Goal: Feedback & Contribution: Contribute content

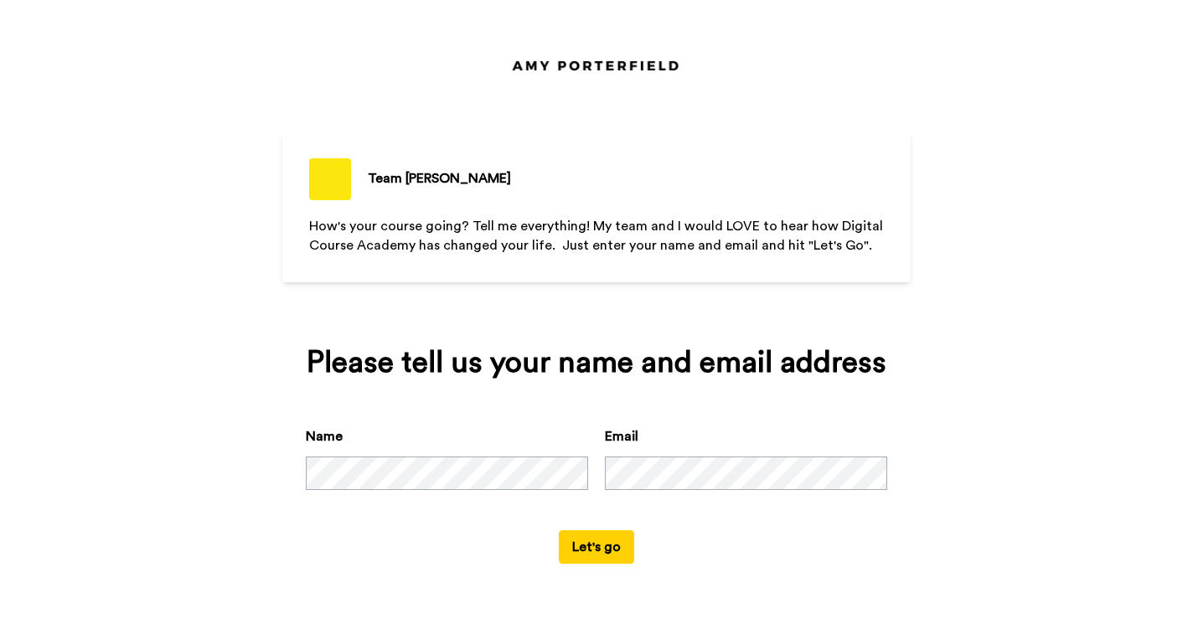
click at [617, 540] on button "Let's go" at bounding box center [596, 547] width 75 height 34
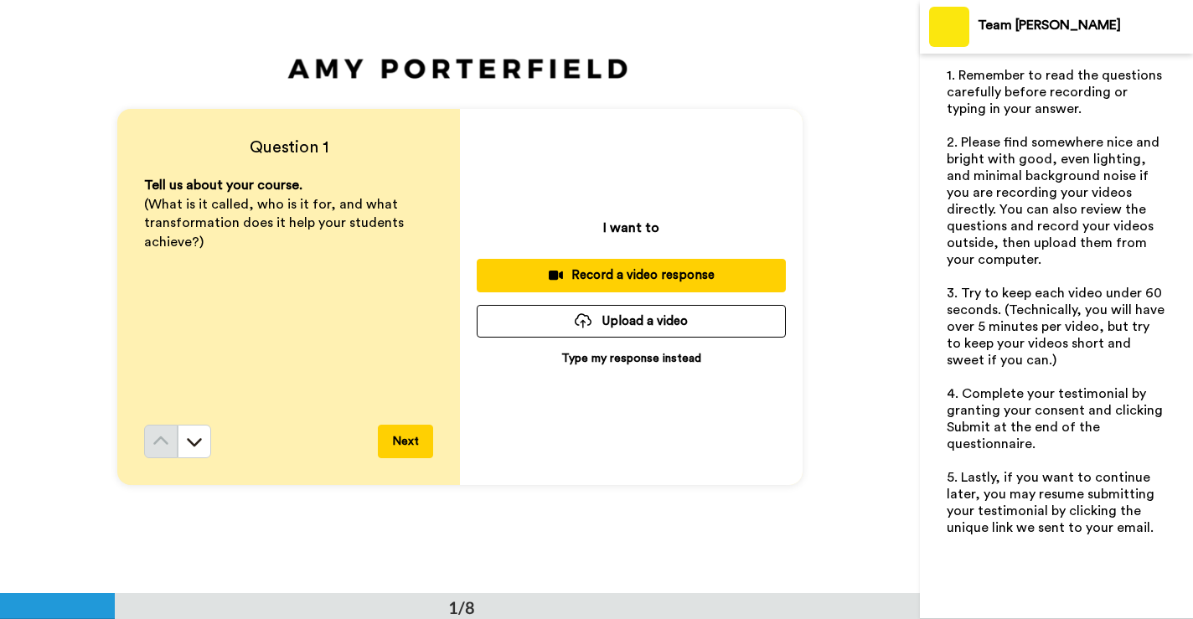
click at [676, 355] on p "Type my response instead" at bounding box center [631, 358] width 140 height 17
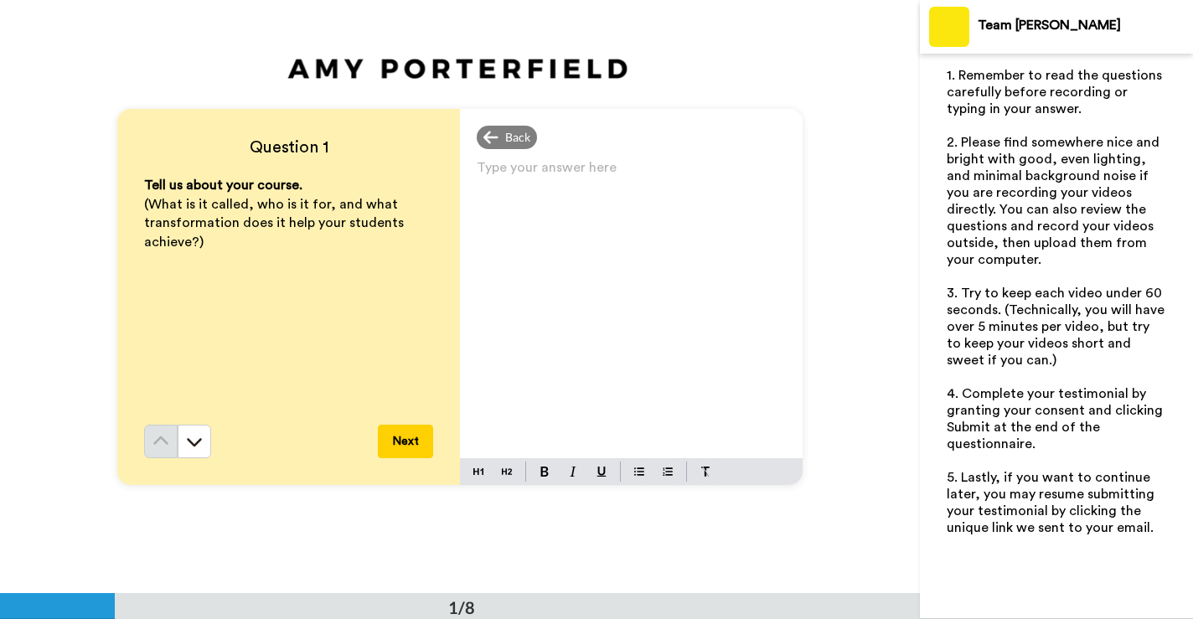
click at [587, 177] on p "Type your answer here ﻿" at bounding box center [631, 174] width 309 height 23
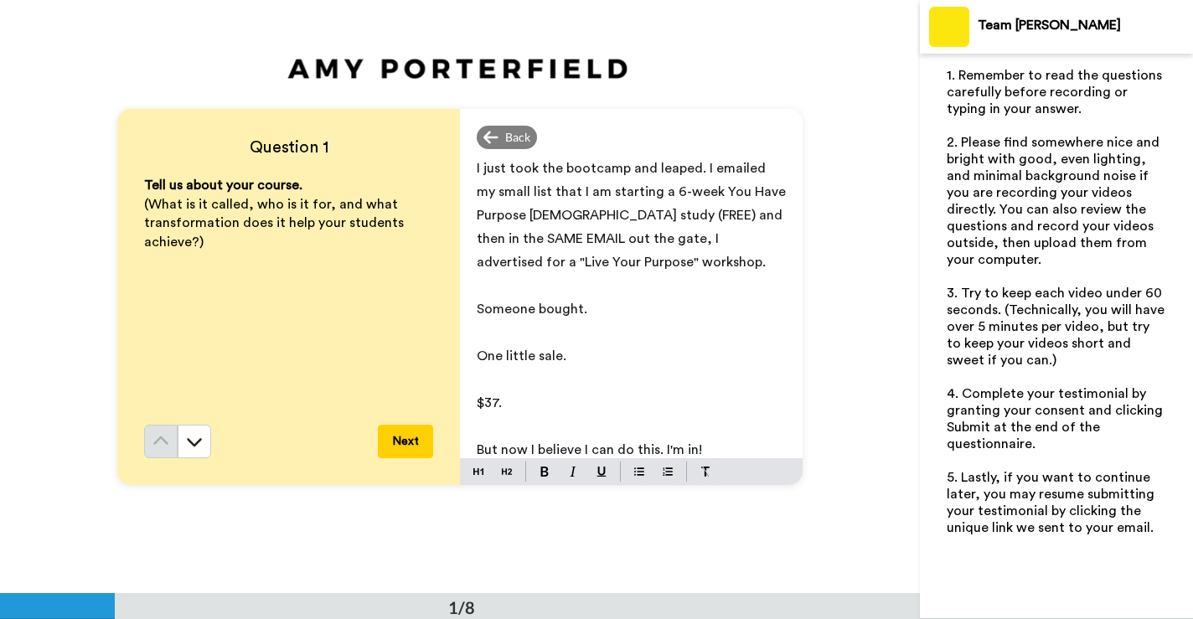
scroll to position [16, 0]
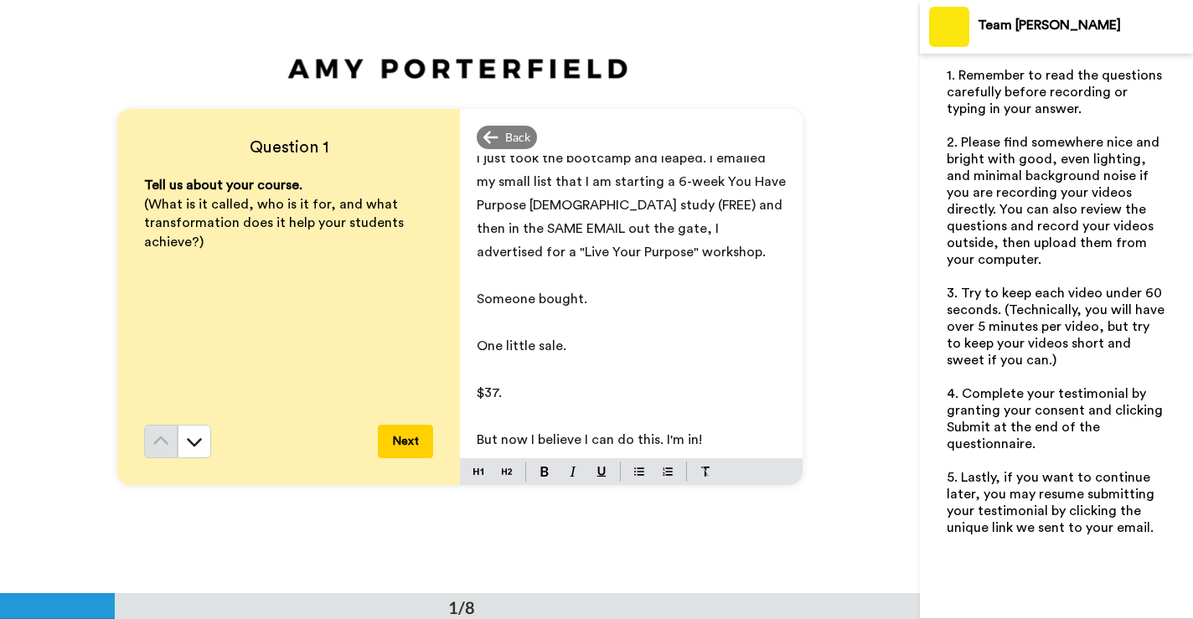
click at [393, 455] on button "Next" at bounding box center [405, 442] width 55 height 34
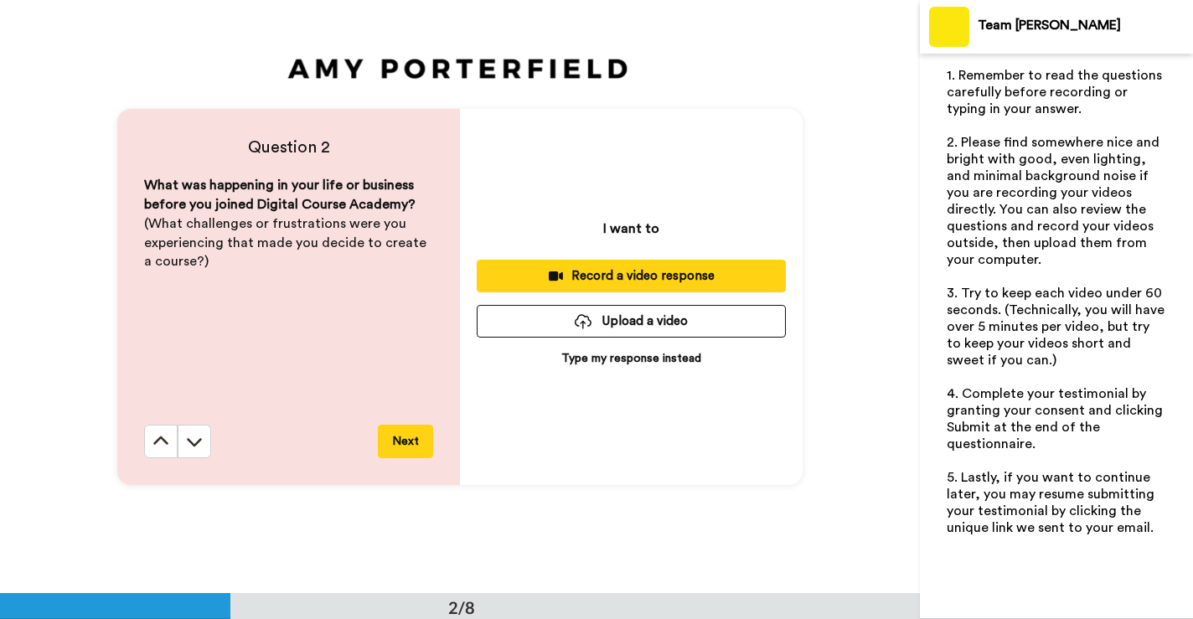
scroll to position [594, 0]
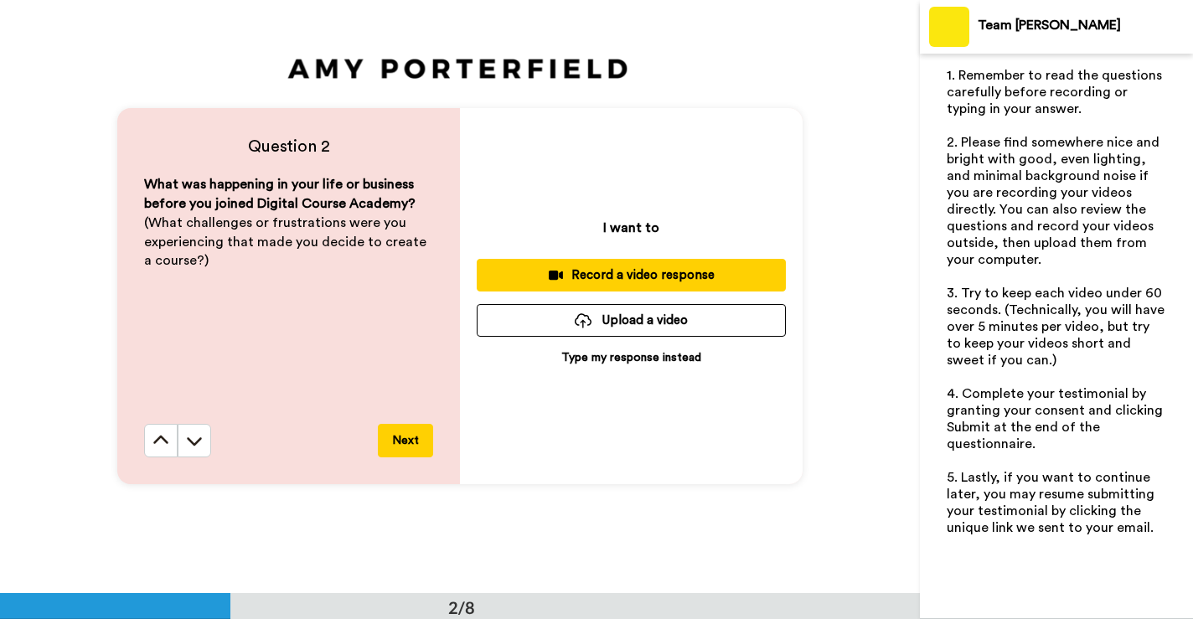
click at [656, 359] on p "Type my response instead" at bounding box center [631, 357] width 140 height 17
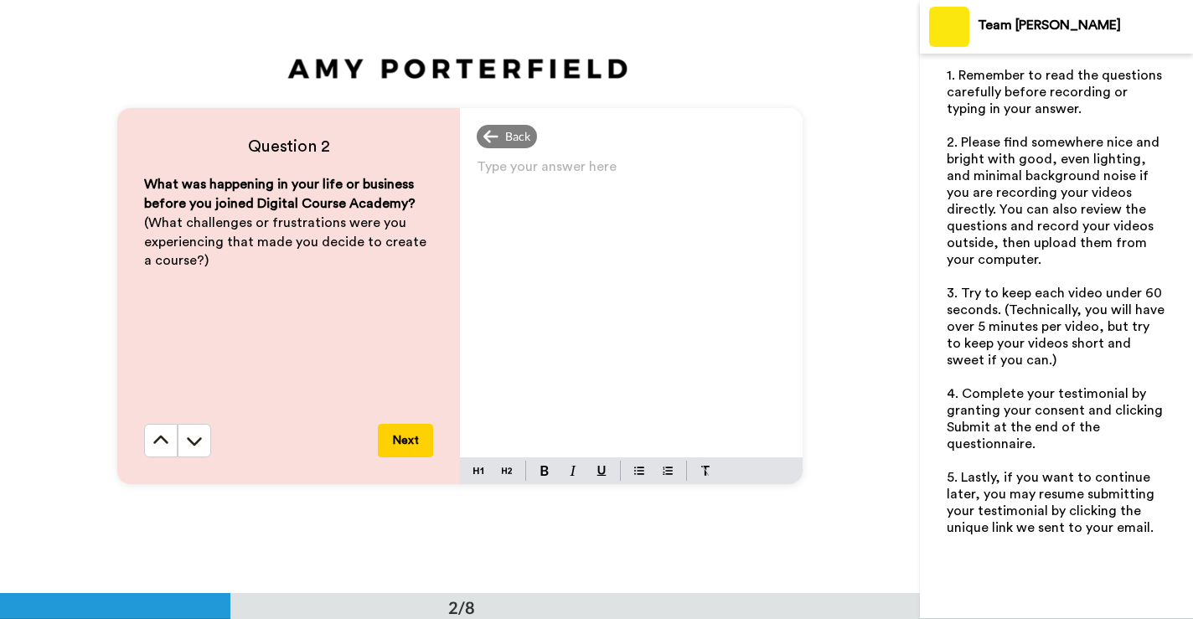
click at [575, 174] on p "Type your answer here ﻿" at bounding box center [631, 173] width 309 height 23
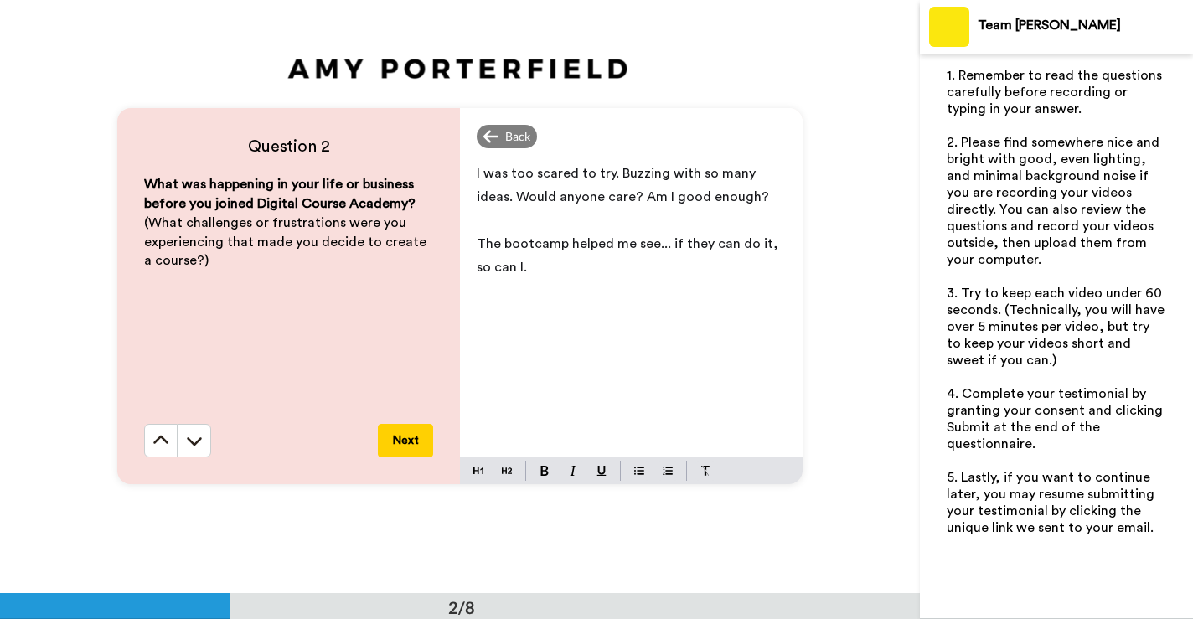
click at [406, 433] on button "Next" at bounding box center [405, 441] width 55 height 34
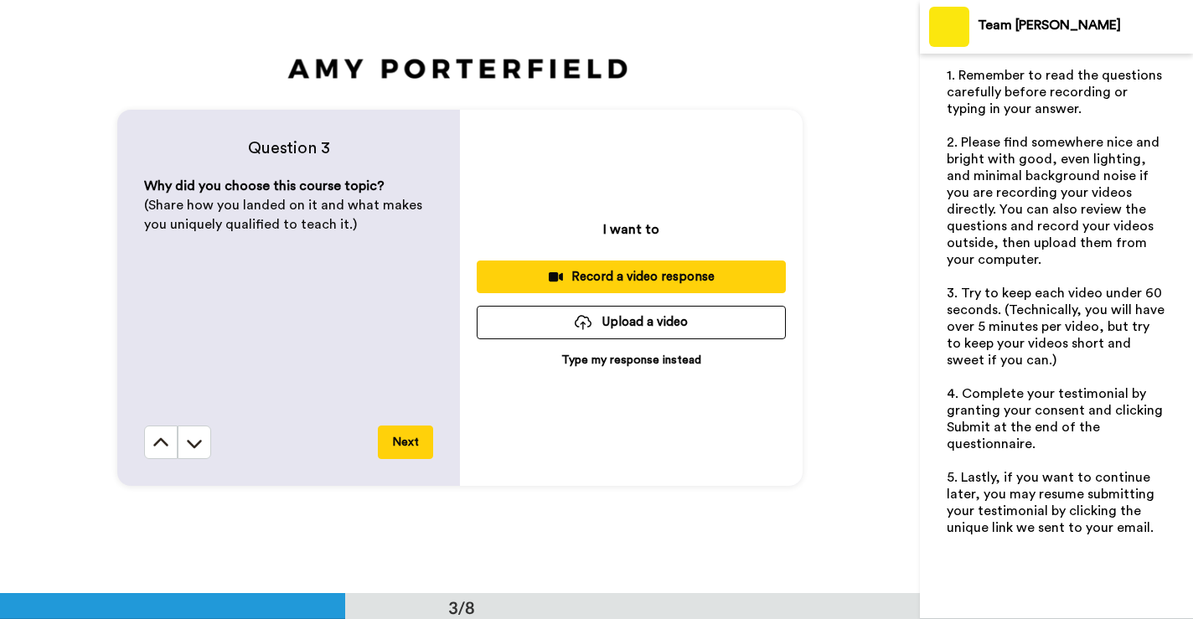
scroll to position [1187, 0]
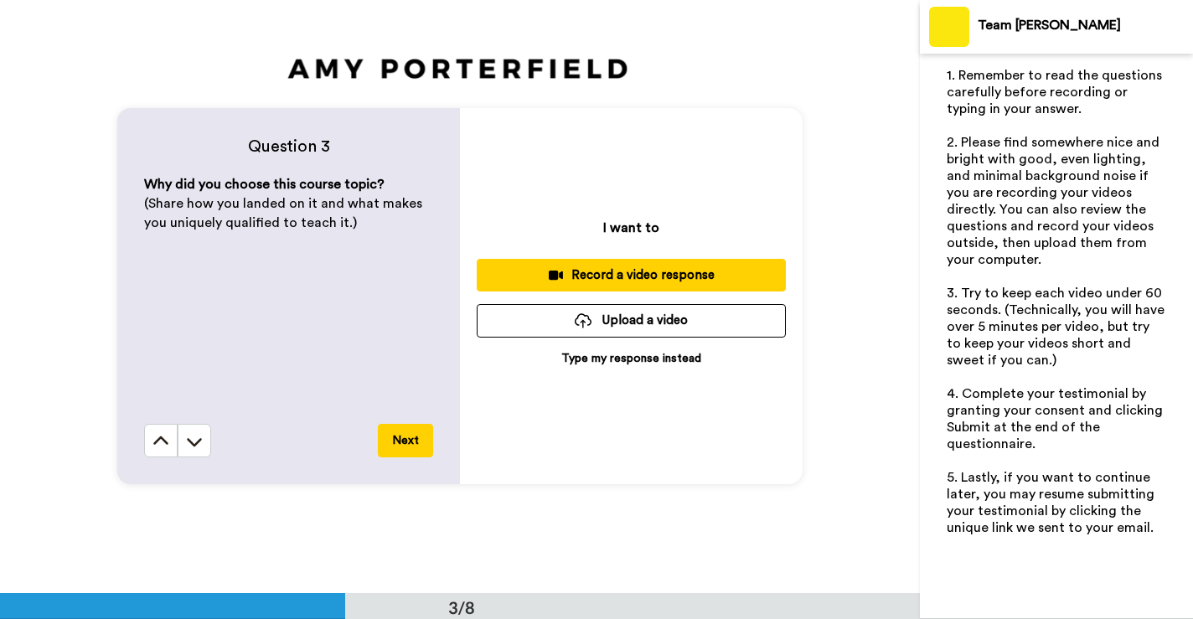
click at [653, 357] on p "Type my response instead" at bounding box center [631, 358] width 140 height 17
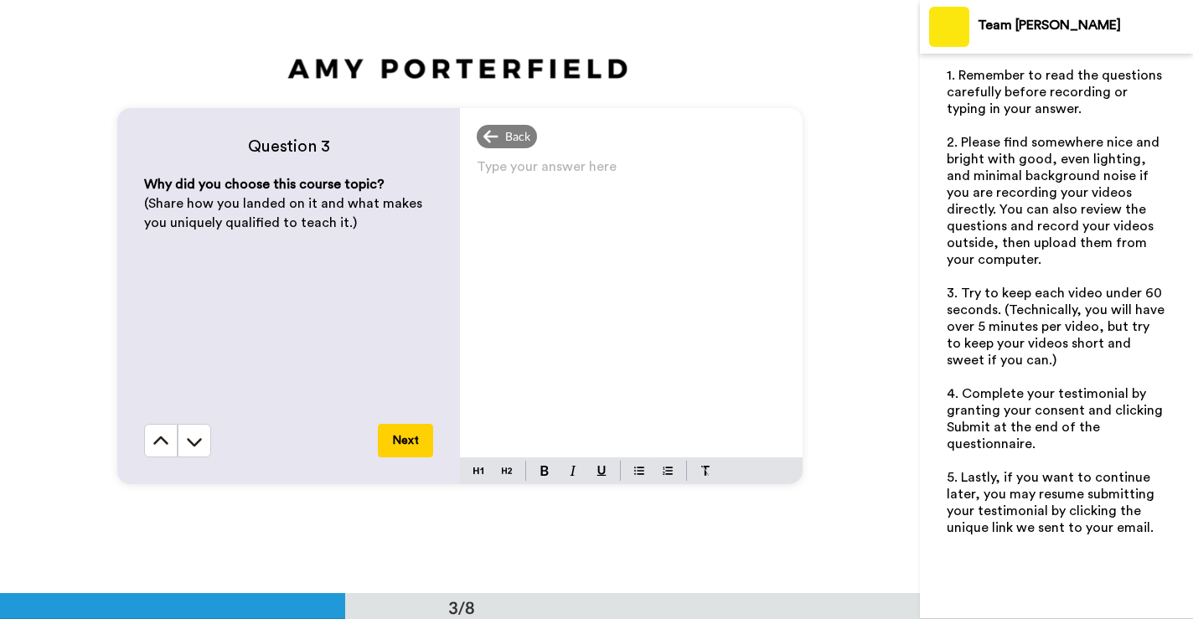
click at [639, 225] on div "Type your answer here ﻿" at bounding box center [631, 306] width 343 height 302
click at [605, 175] on span "When I became a fulltime stay-at-home mom," at bounding box center [620, 173] width 286 height 13
click at [766, 173] on p "When I became a full time stay-at-home mom," at bounding box center [631, 173] width 309 height 23
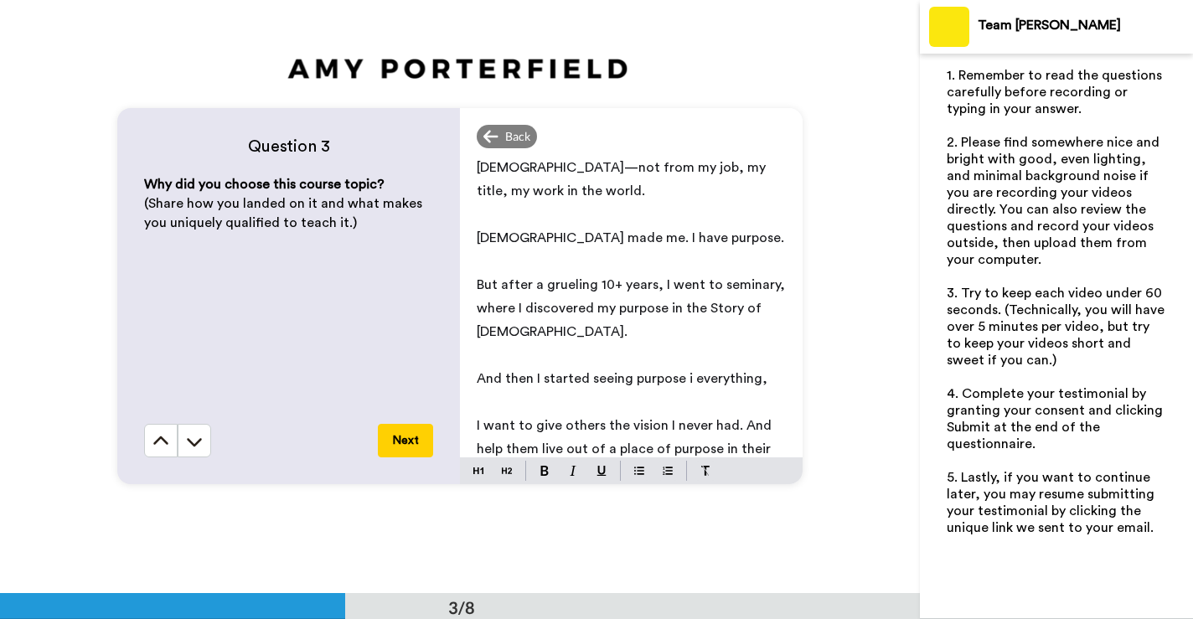
scroll to position [818, 0]
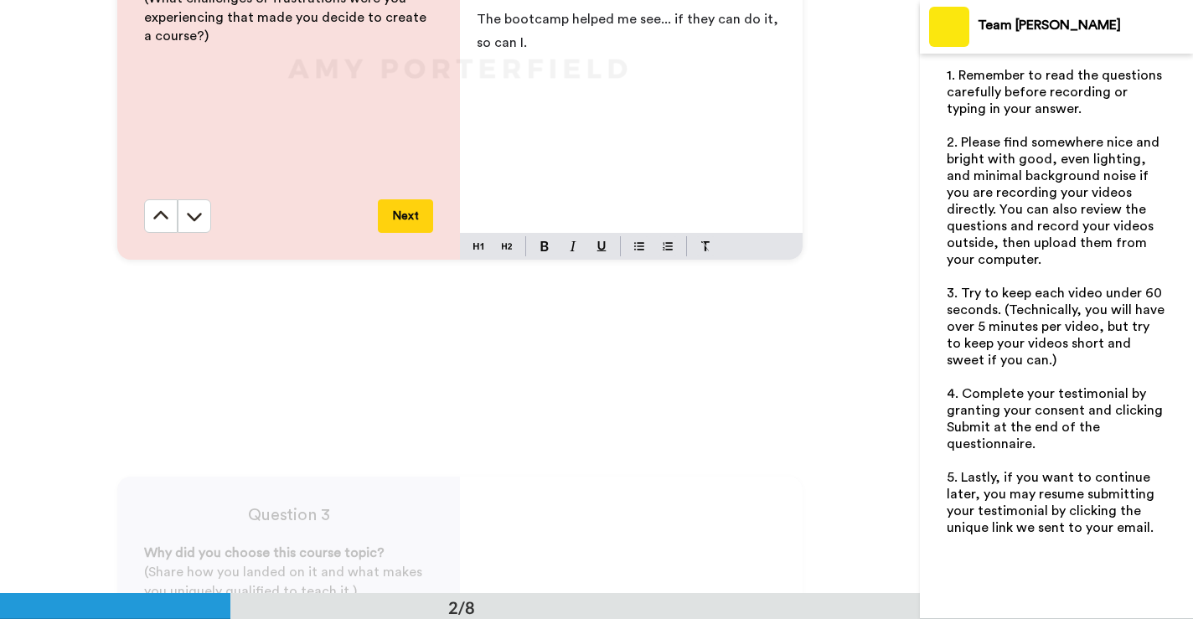
drag, startPoint x: 568, startPoint y: 446, endPoint x: 379, endPoint y: -65, distance: 544.9
copy div "When I became a full time stay-at-home mom, I felt like my identity and my purp…"
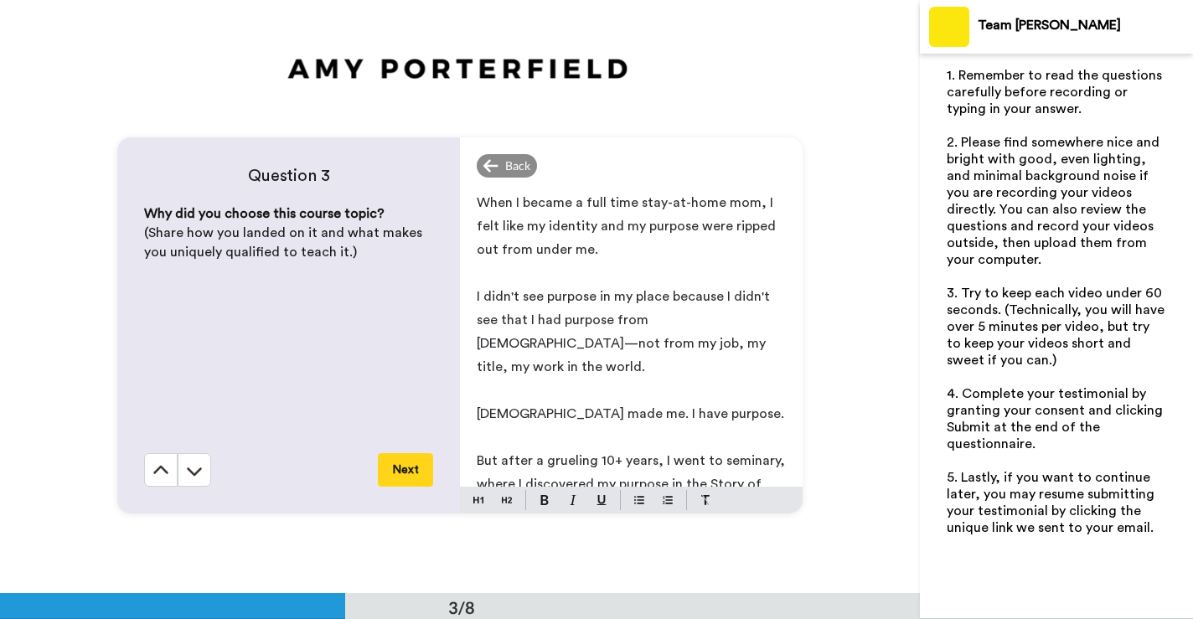
scroll to position [1138, 0]
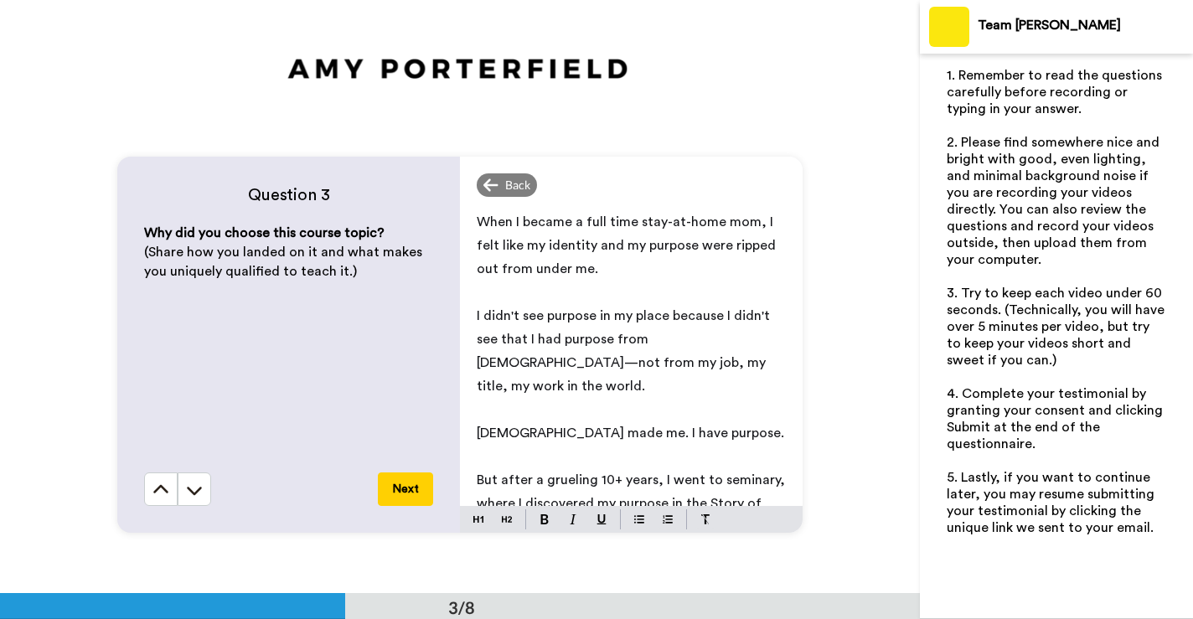
click at [408, 489] on button "Next" at bounding box center [405, 489] width 55 height 34
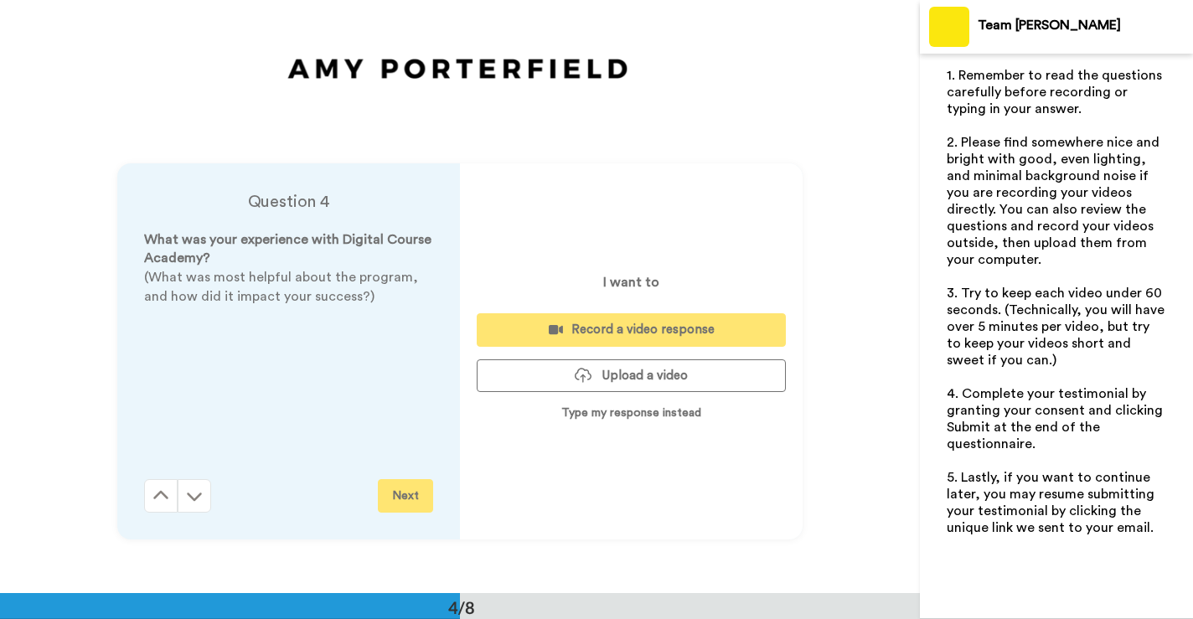
scroll to position [1780, 0]
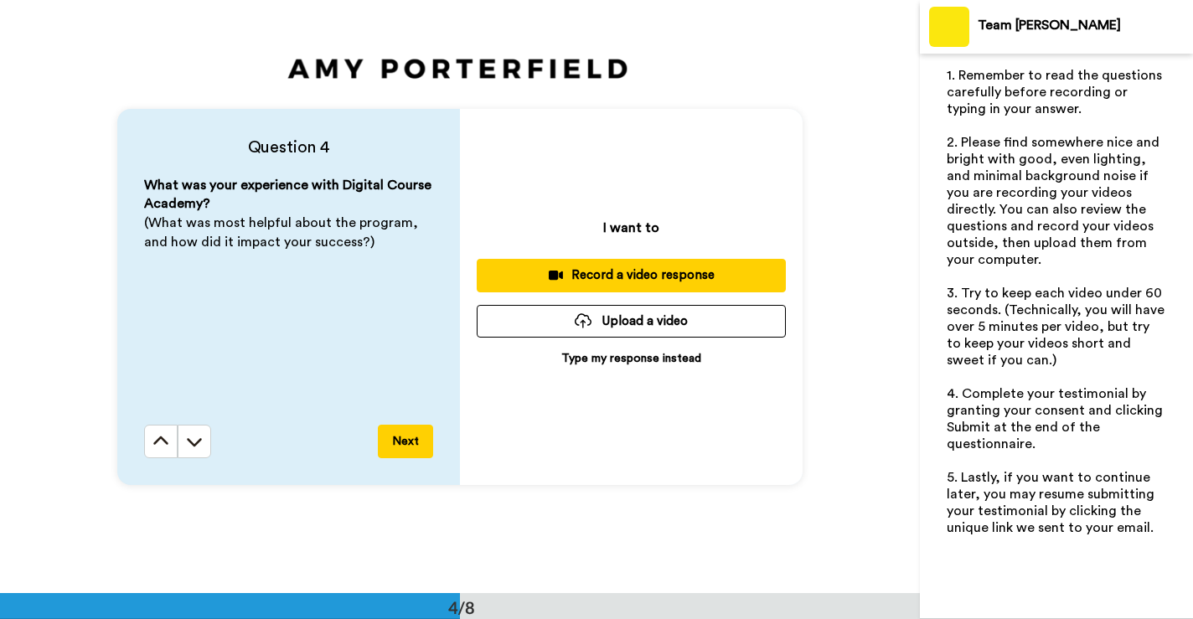
click at [618, 359] on p "Type my response instead" at bounding box center [631, 358] width 140 height 17
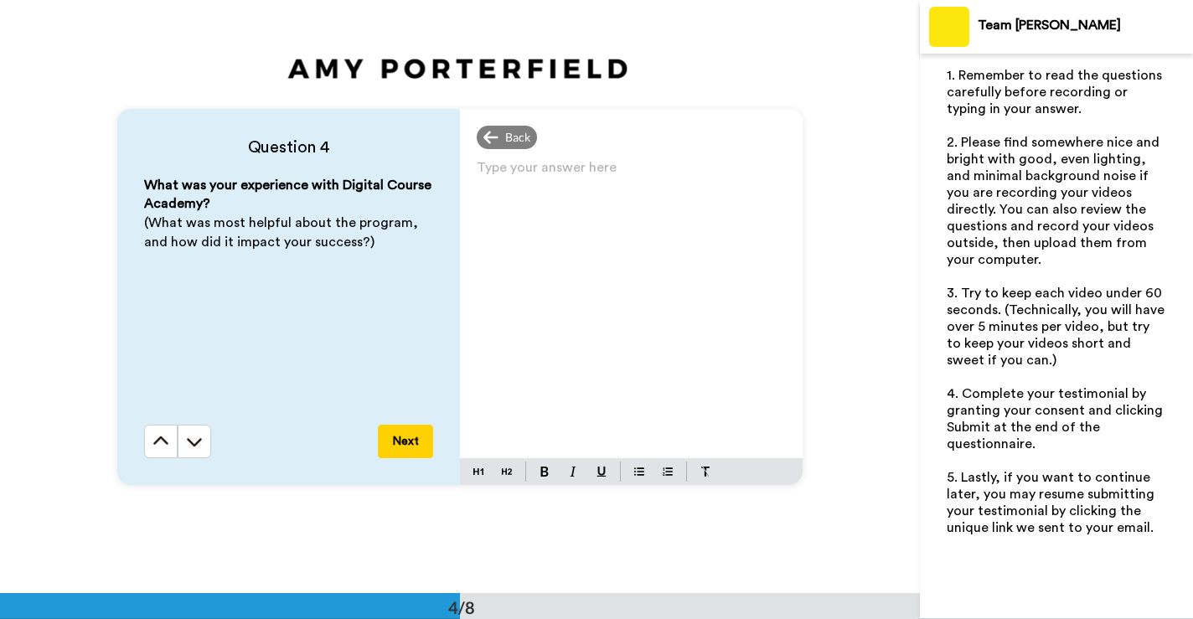
click at [618, 361] on div "Type your answer here ﻿" at bounding box center [631, 307] width 343 height 302
click at [395, 448] on button "Next" at bounding box center [405, 442] width 55 height 34
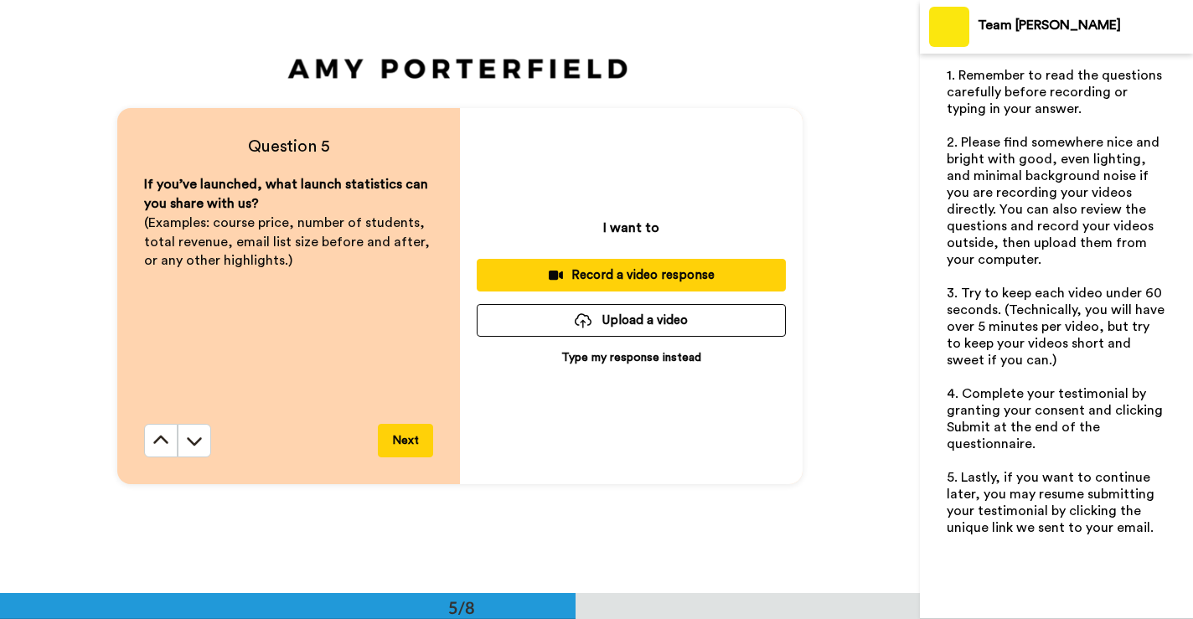
scroll to position [2374, 0]
click at [637, 358] on p "Type my response instead" at bounding box center [631, 357] width 140 height 17
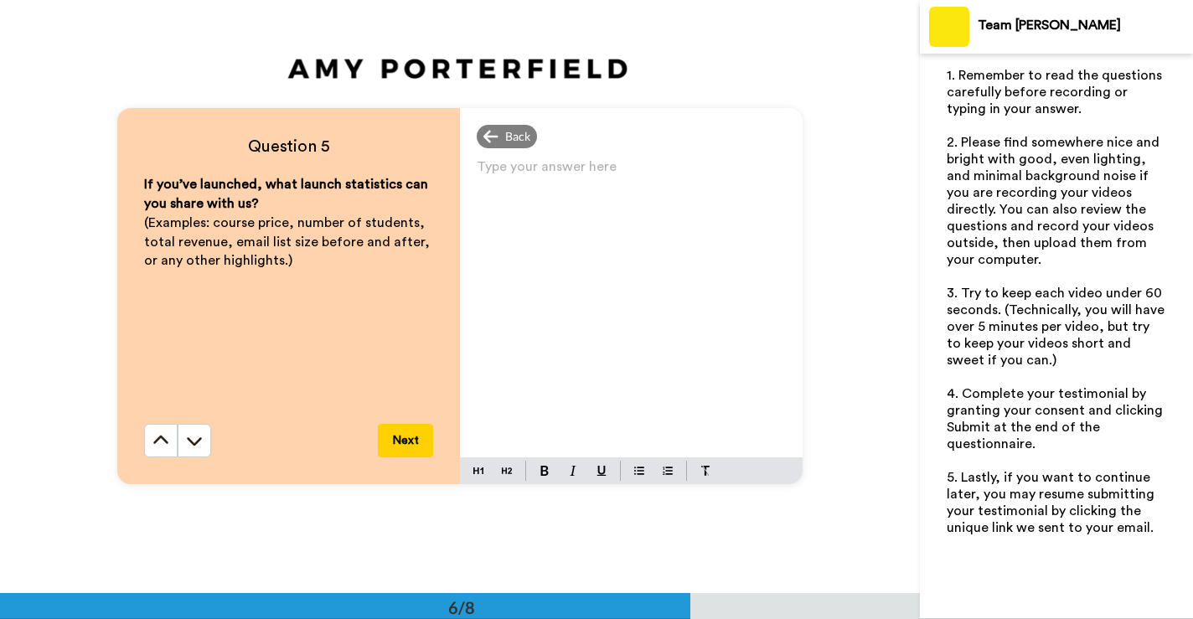
scroll to position [2950, 0]
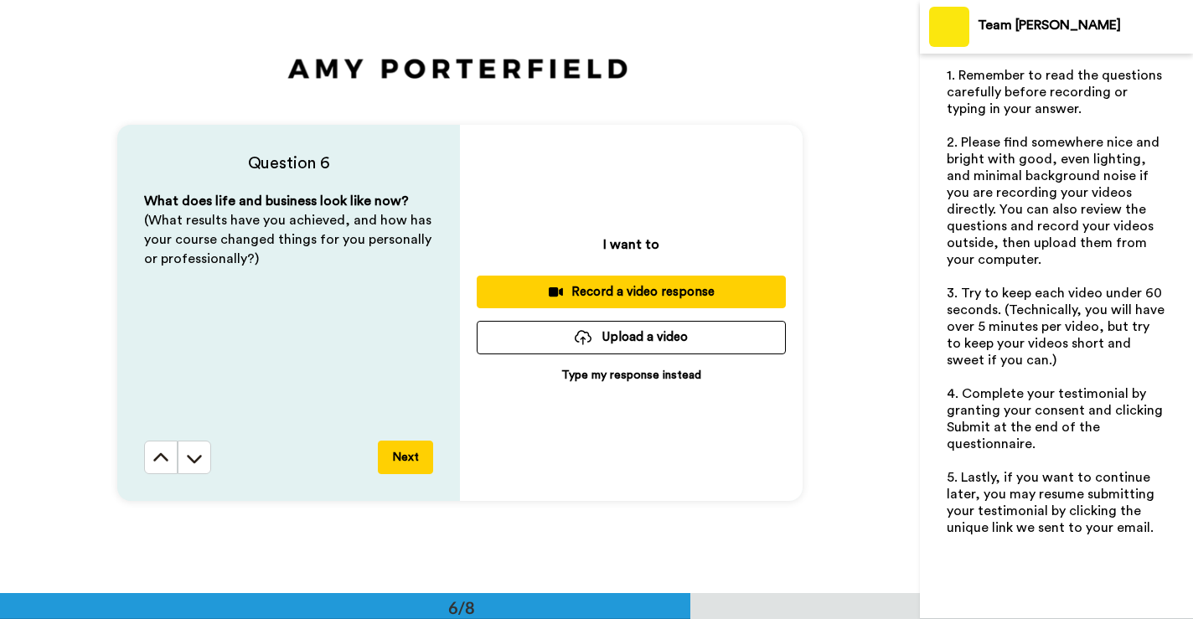
click at [613, 379] on p "Type my response instead" at bounding box center [631, 375] width 140 height 17
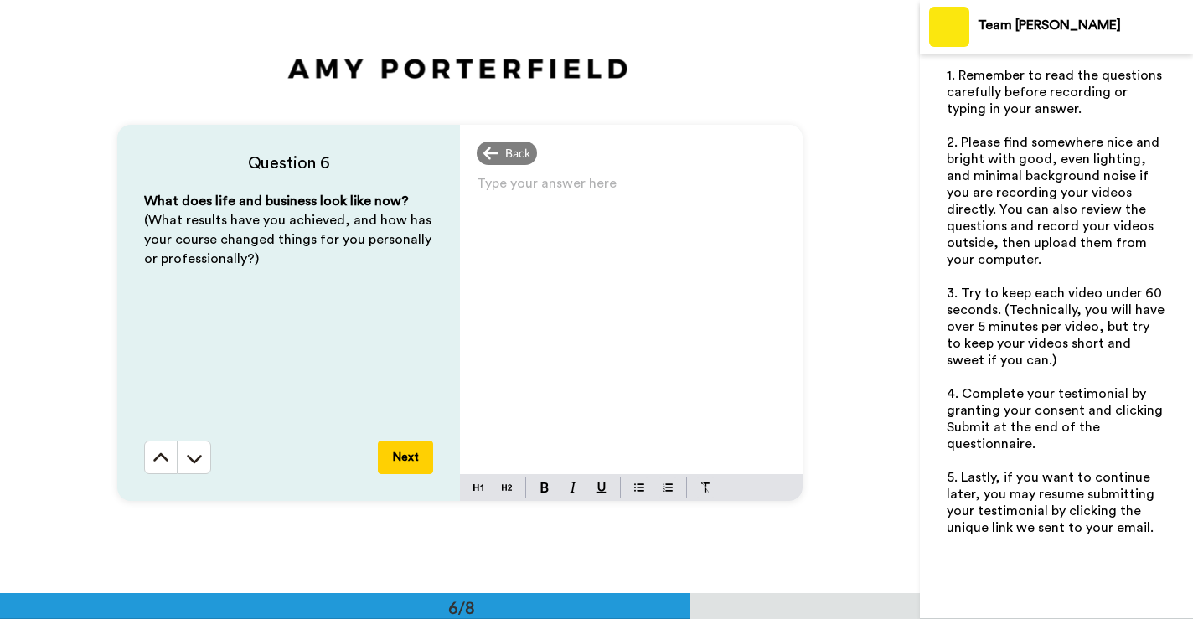
click at [611, 382] on div "Type your answer here ﻿" at bounding box center [631, 323] width 343 height 302
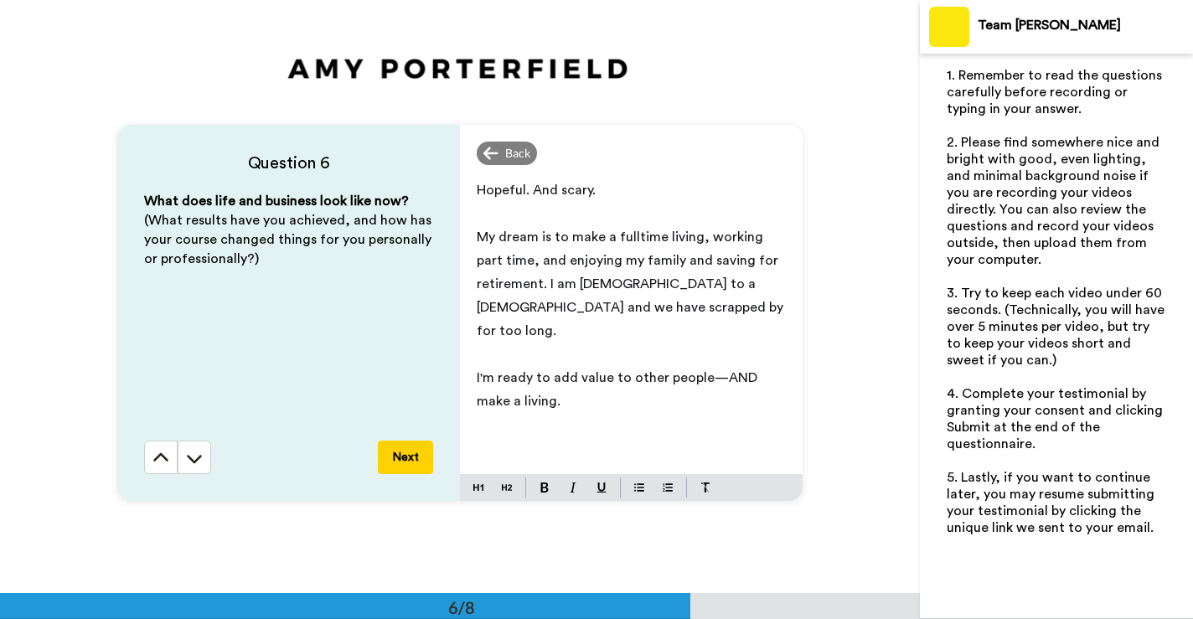
click at [638, 237] on span "My dream is to make a fulltime living, working part time, and enjoying my famil…" at bounding box center [632, 283] width 310 height 107
click at [399, 454] on button "Next" at bounding box center [405, 458] width 55 height 34
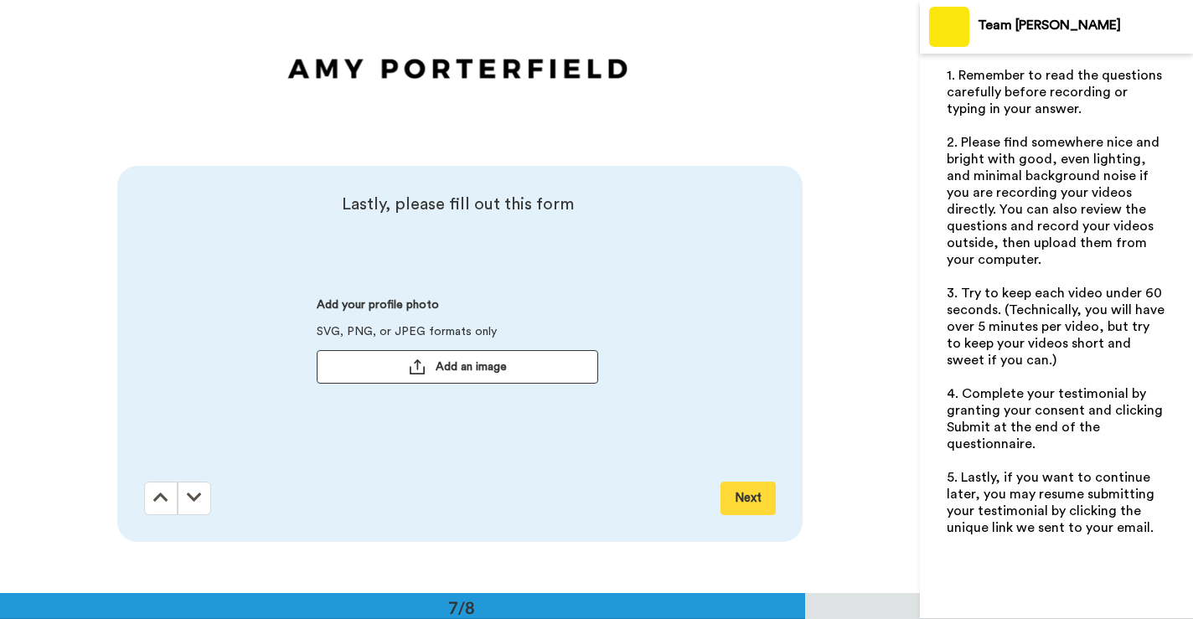
scroll to position [3560, 0]
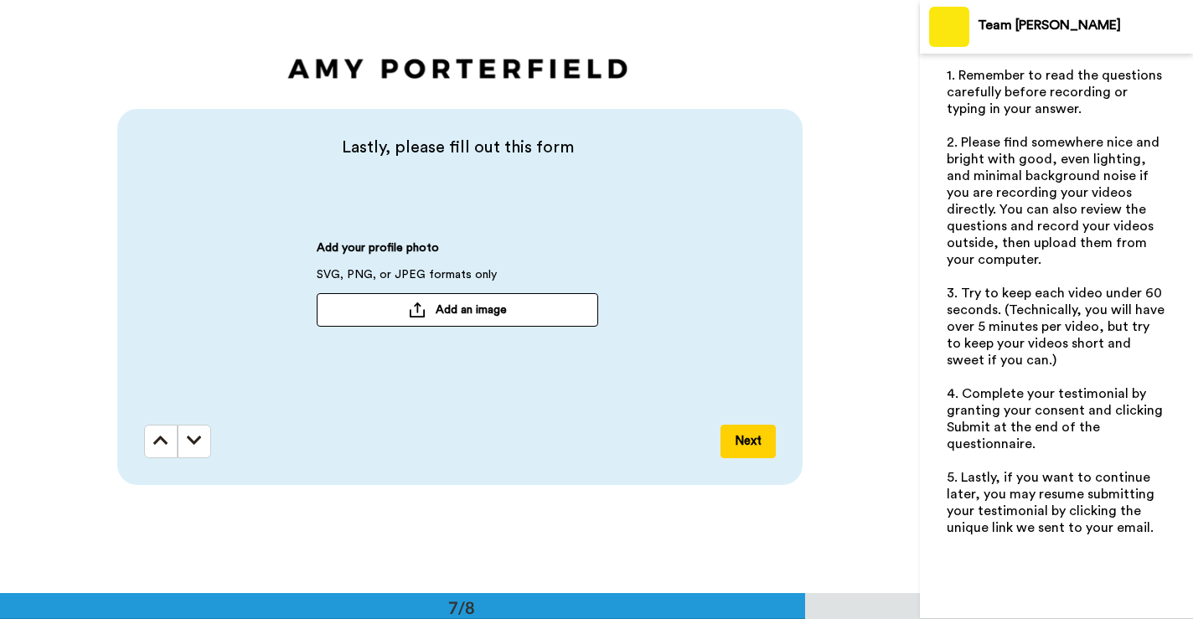
click at [502, 317] on span "Add an image" at bounding box center [471, 310] width 71 height 17
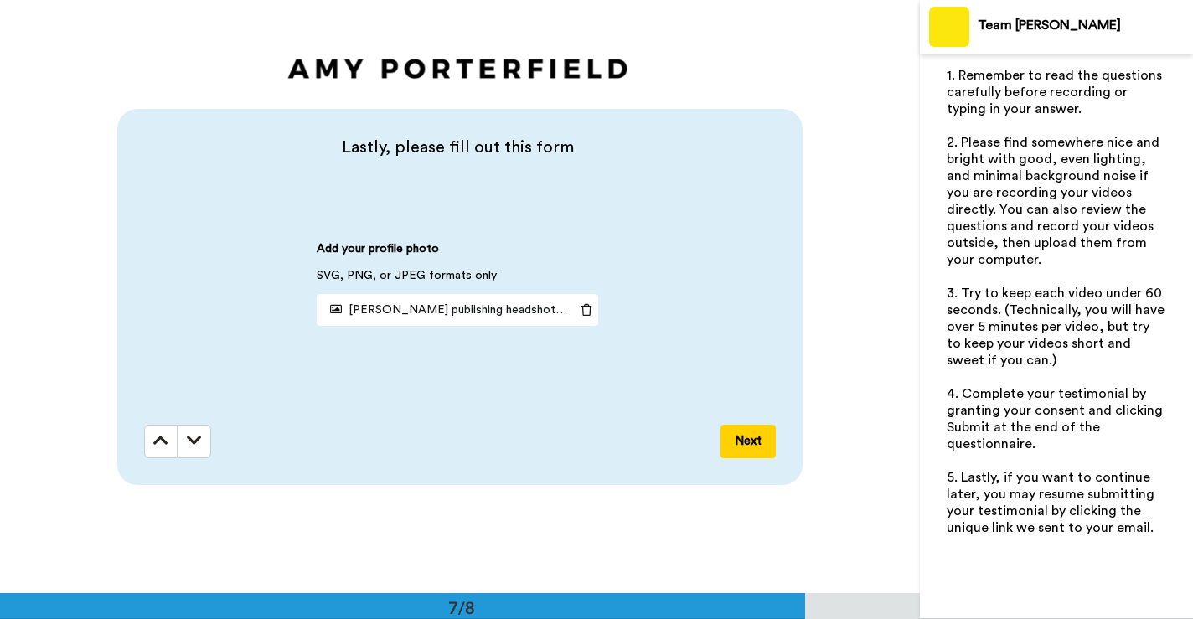
click at [752, 446] on button "Next" at bounding box center [747, 442] width 55 height 34
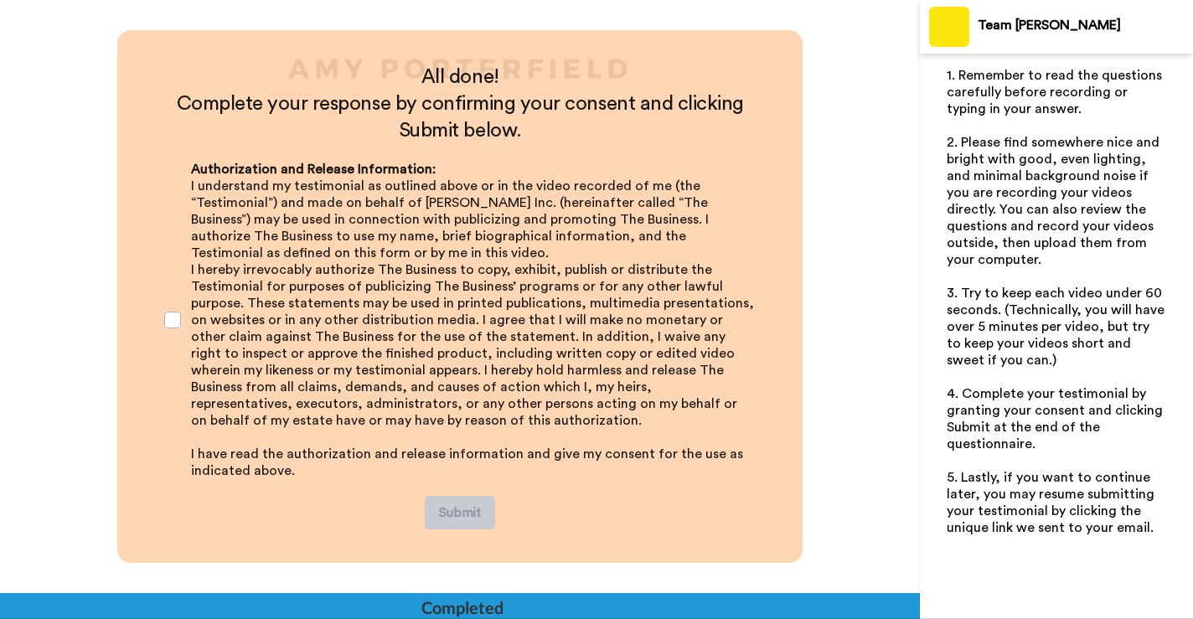
scroll to position [4124, 0]
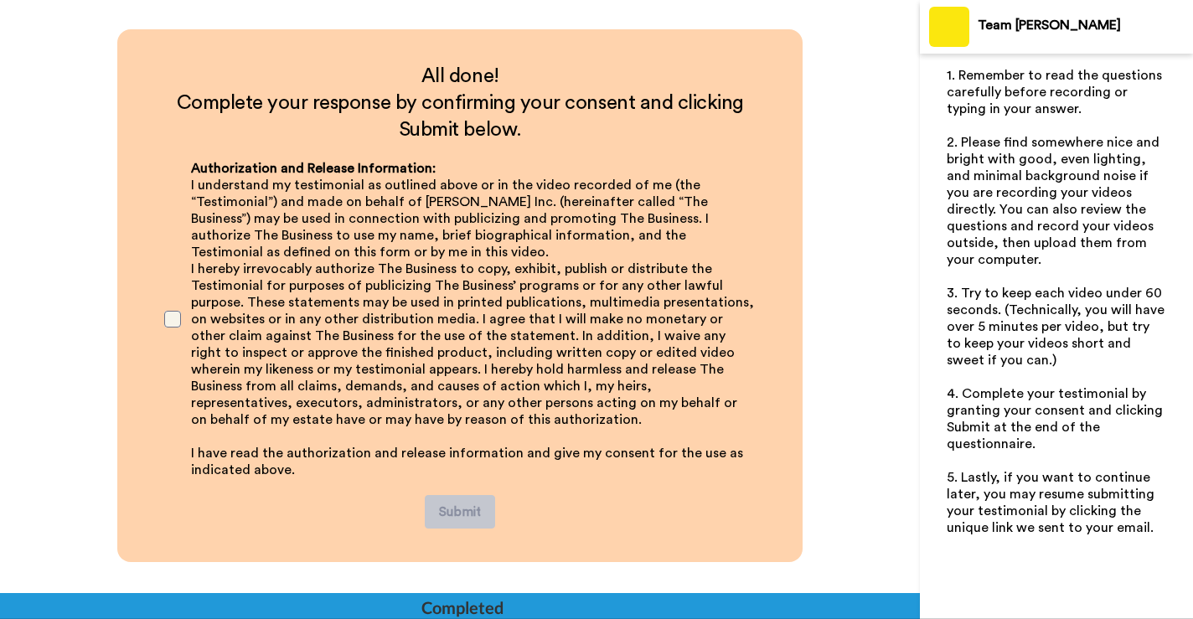
click at [168, 316] on span at bounding box center [172, 319] width 17 height 17
click at [441, 518] on button "Submit" at bounding box center [460, 512] width 70 height 34
